Goal: Check status: Check status

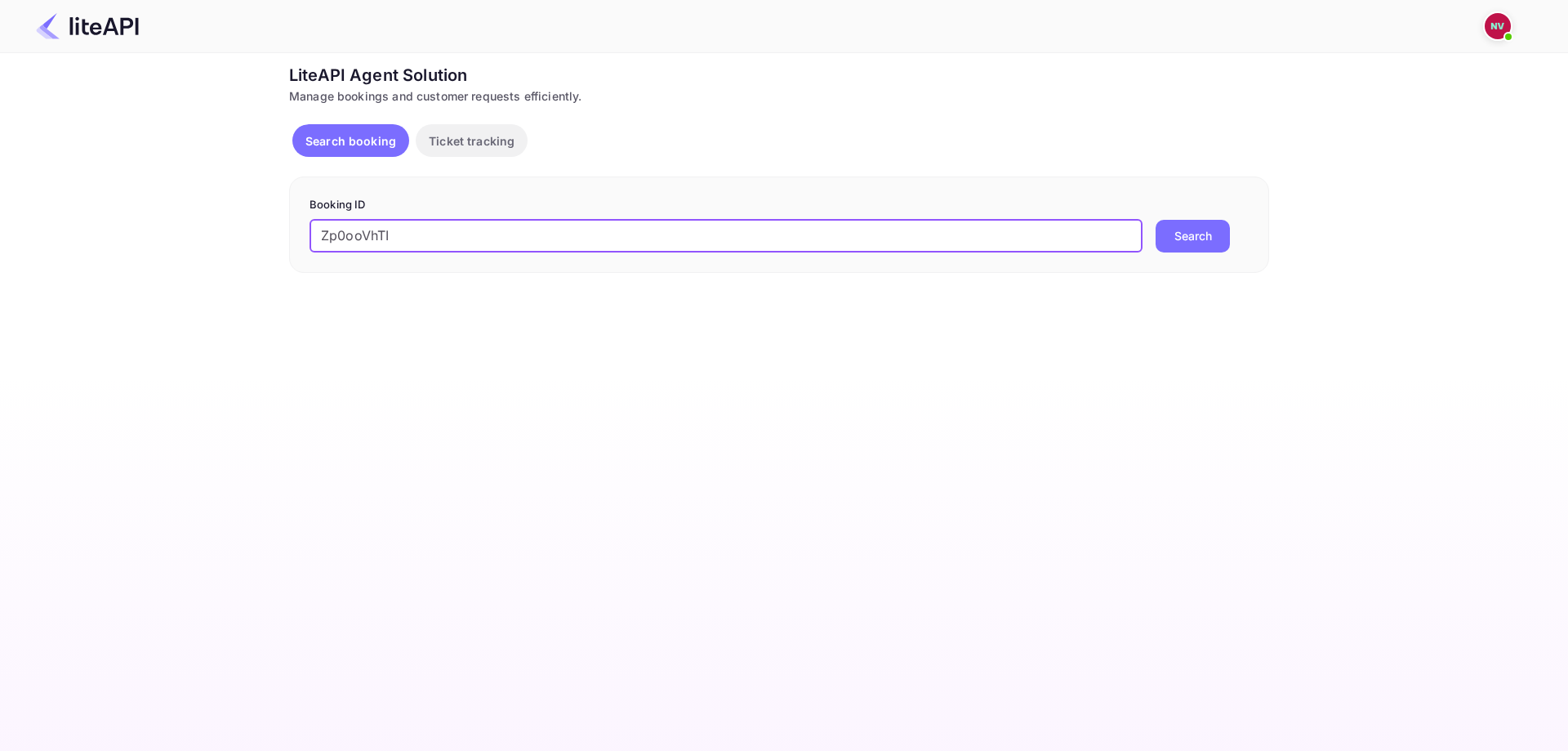
type input "Zp0ooVhTI"
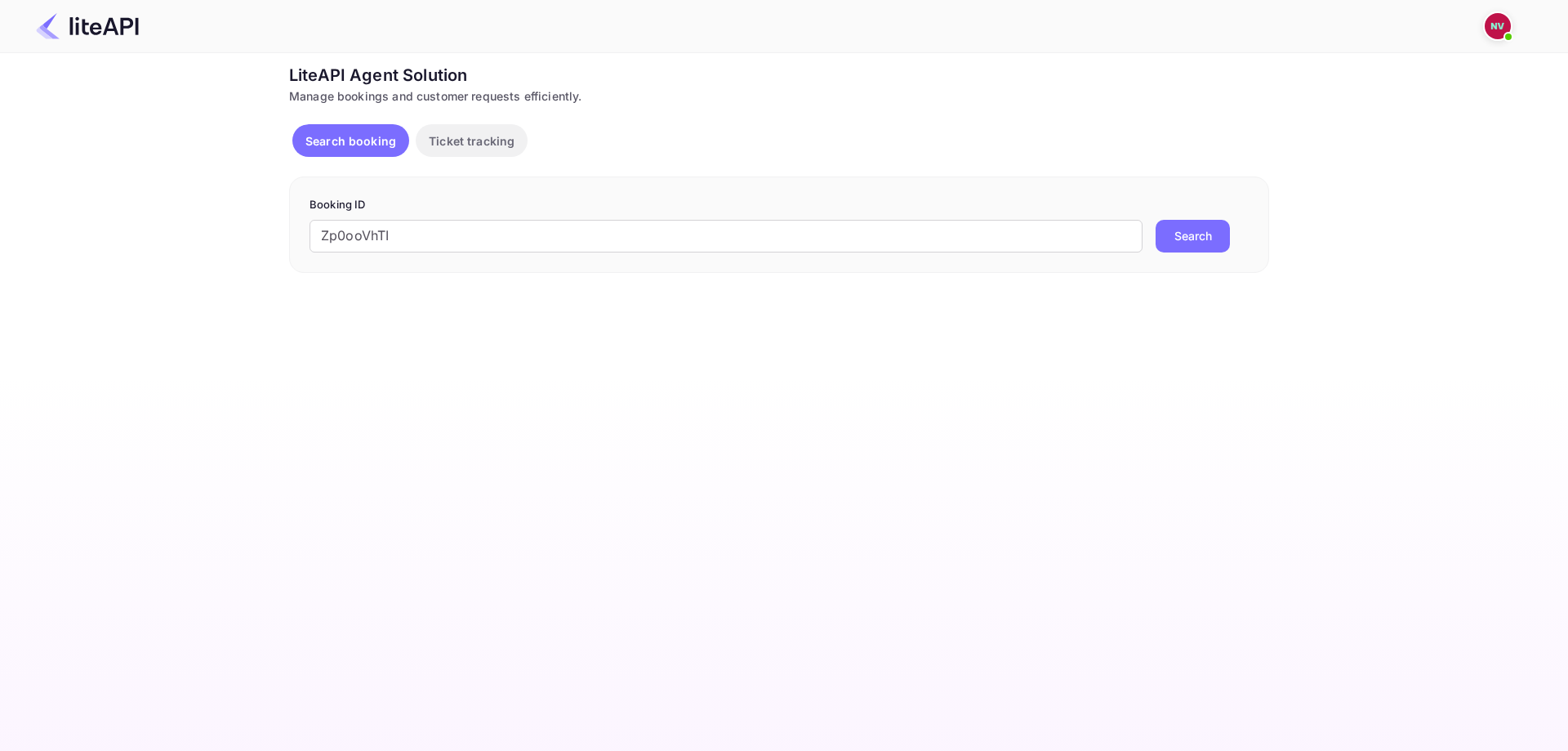
click at [1198, 239] on button "Search" at bounding box center [1192, 236] width 74 height 33
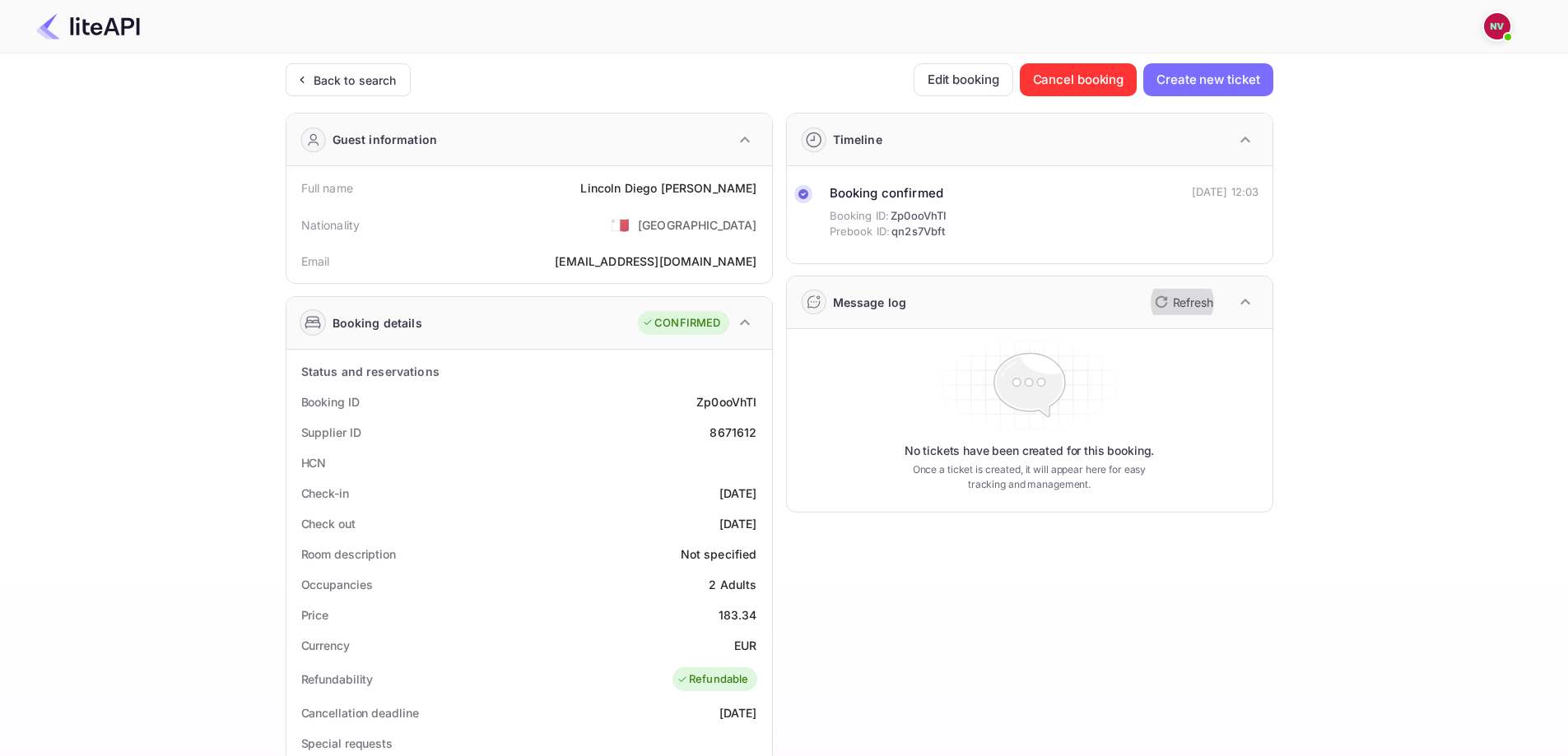
click at [1173, 298] on p "Refresh" at bounding box center [1193, 302] width 40 height 17
click at [1164, 306] on icon "button" at bounding box center [1160, 302] width 11 height 11
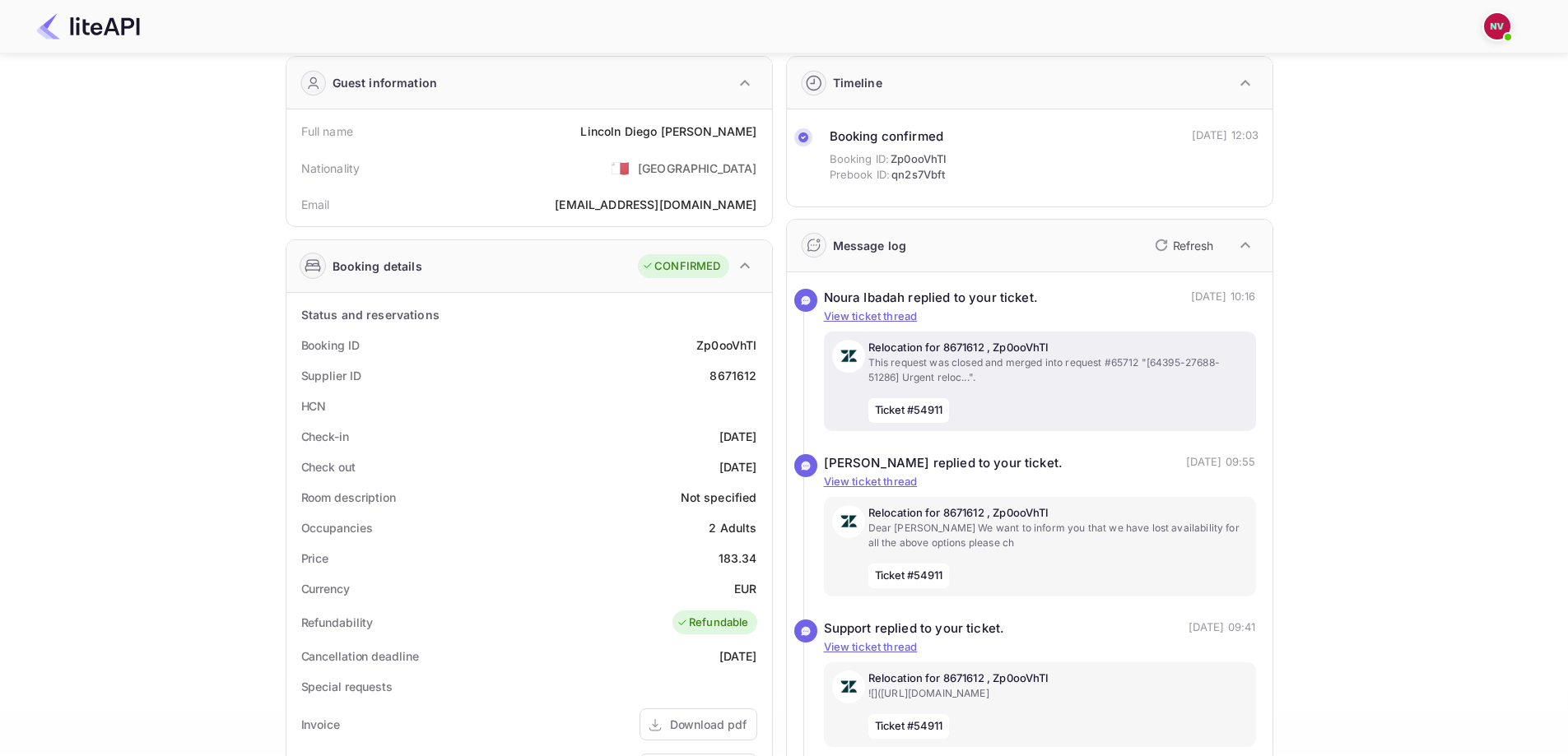
scroll to position [55, 0]
click at [1054, 365] on p "This request was closed and merged into request #65712 "[64395-27688-51286] Urg…" at bounding box center [1058, 371] width 379 height 29
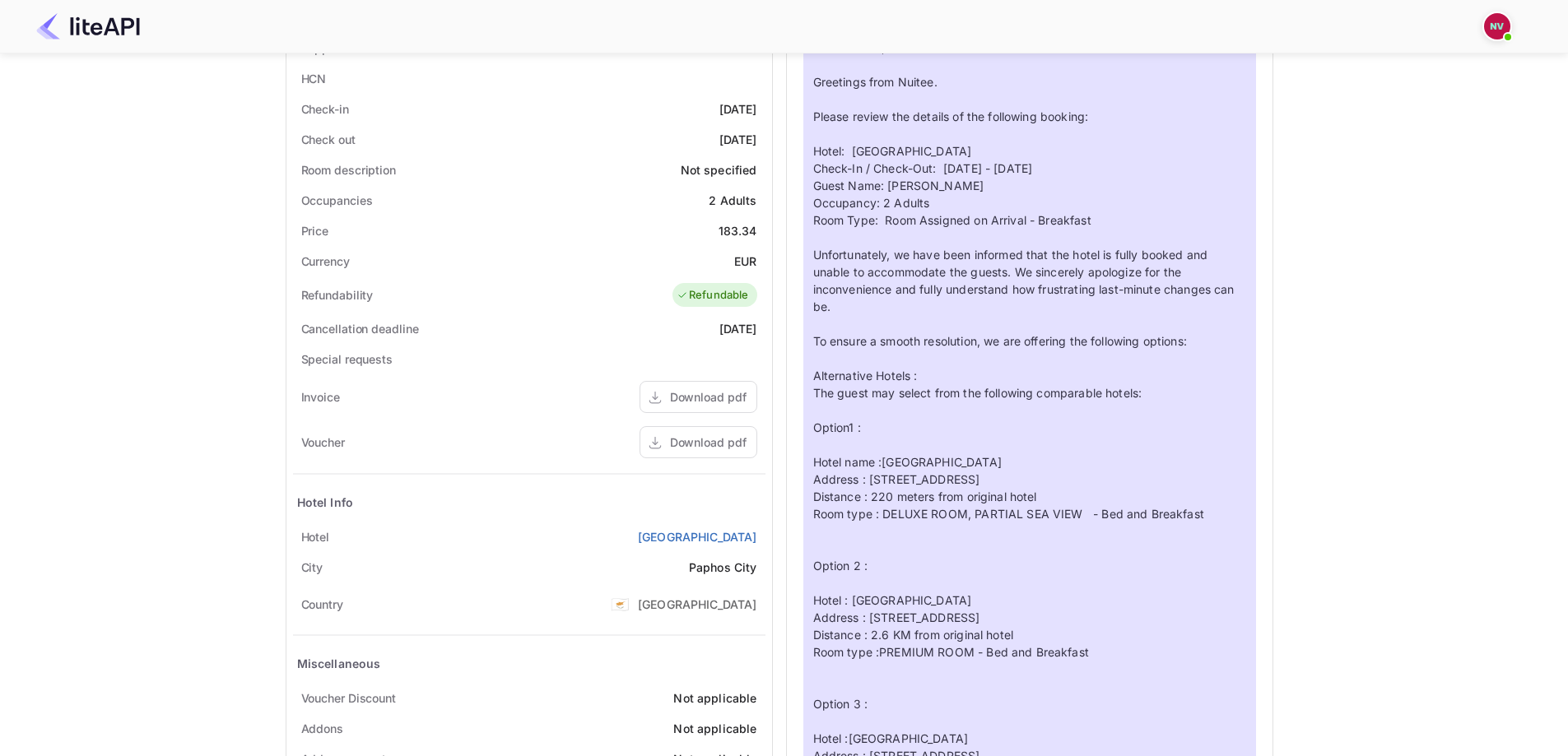
scroll to position [0, 0]
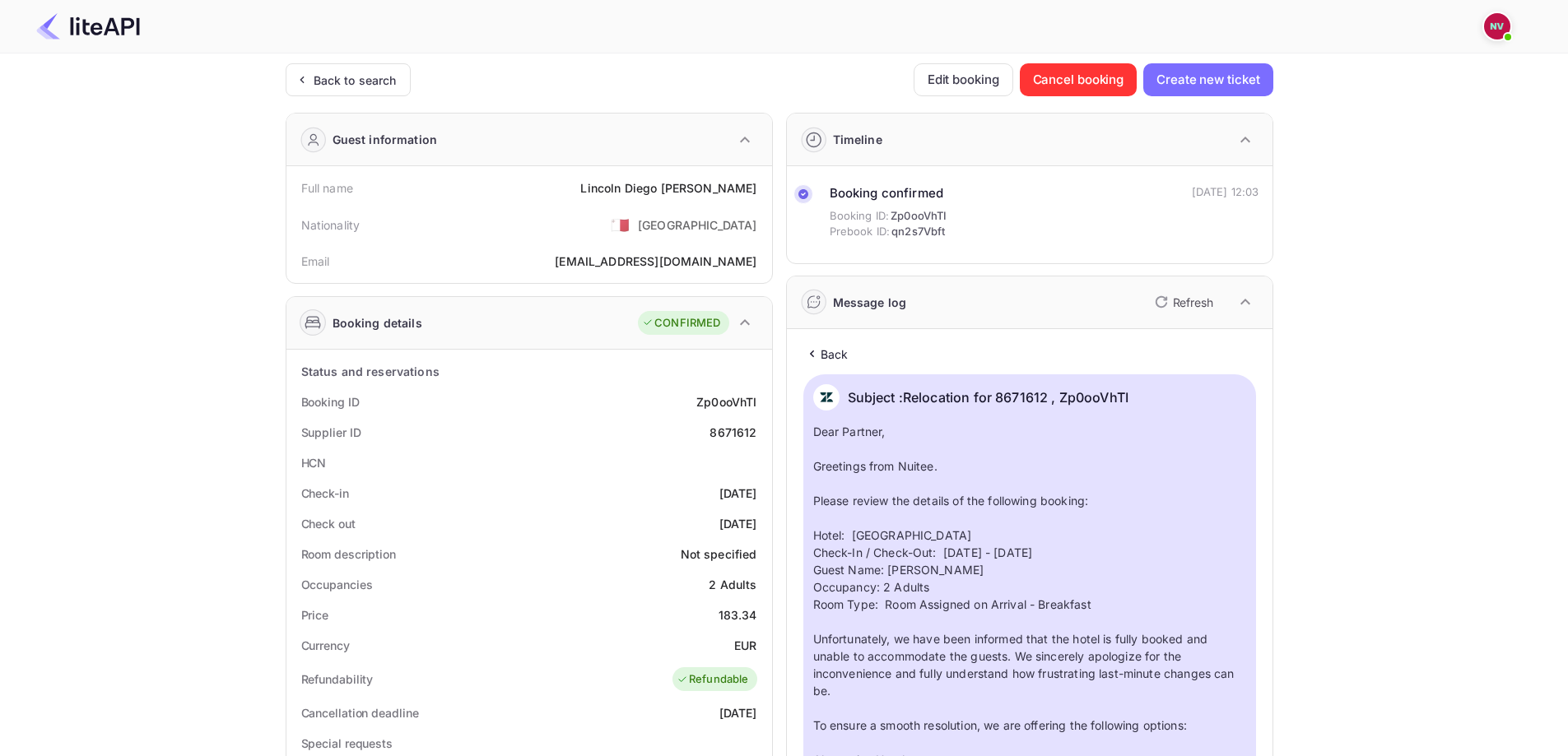
click at [736, 433] on div "8671612" at bounding box center [733, 432] width 47 height 17
copy div "8671612"
